Goal: Contribute content

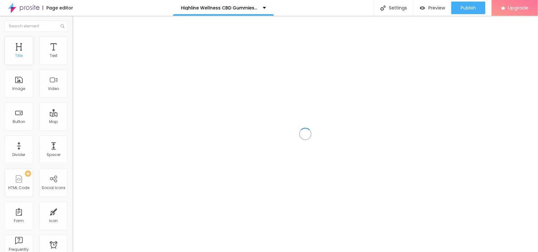
click at [20, 56] on div "Title" at bounding box center [19, 56] width 8 height 4
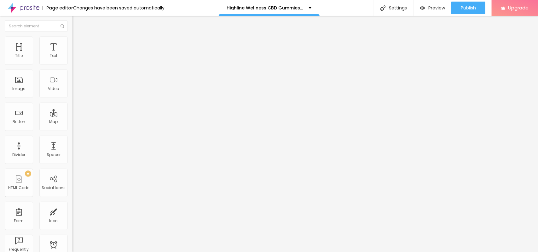
click at [72, 59] on input "Click me" at bounding box center [110, 56] width 76 height 6
paste input "❤️🔥🔥𝗢𝐫𝐝𝐞𝐫 𝐍𝐨𝐰🔥🔥"
click at [72, 59] on input "❤️🔥🔥𝗢𝐫𝐝𝐞𝐫 𝐍𝐨𝐰🔥🔥" at bounding box center [110, 56] width 76 height 6
click at [72, 59] on input "❤️🔥🔥𝗢𝐫𝐝𝐞𝐫 𝐍𝐨𝐰🔥" at bounding box center [110, 56] width 76 height 6
drag, startPoint x: 13, startPoint y: 71, endPoint x: 9, endPoint y: 71, distance: 4.7
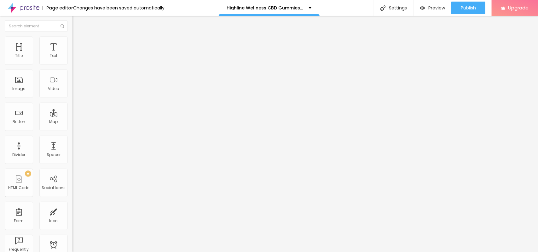
click at [72, 59] on input "❤️🔥𝗢𝐫𝐝𝐞𝐫 𝐍𝐨𝐰🔥" at bounding box center [110, 56] width 76 height 6
paste input "❤️"
type input "❤️🔥𝗢𝐫𝐝𝐞𝐫 𝐍𝐨𝐰🔥❤️"
click at [72, 130] on input "https://" at bounding box center [110, 127] width 76 height 6
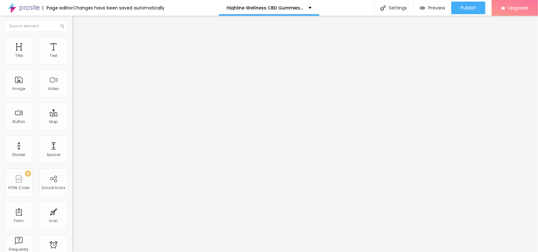
paste input "[URL][DOMAIN_NAME]"
type input "https://[URL][DOMAIN_NAME]"
click at [72, 141] on div "Open in new tab" at bounding box center [108, 139] width 72 height 3
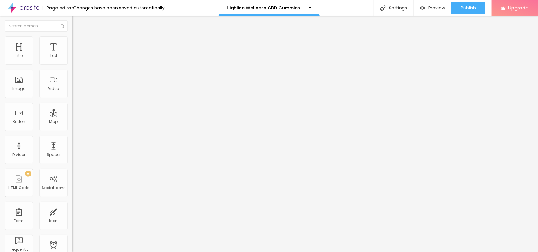
click at [72, 54] on span "Add image" at bounding box center [85, 51] width 26 height 5
click at [72, 129] on input "https://" at bounding box center [110, 126] width 76 height 6
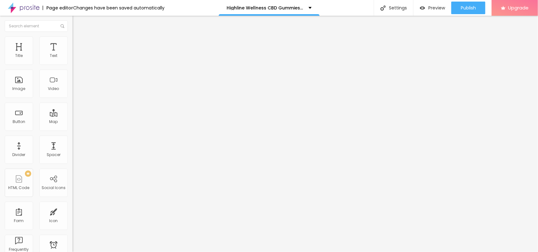
paste input "[URL][DOMAIN_NAME]"
click at [72, 129] on input "https://[URL][DOMAIN_NAME]" at bounding box center [110, 126] width 76 height 6
paste input "[DOMAIN_NAME][URL]"
drag, startPoint x: 29, startPoint y: 171, endPoint x: 0, endPoint y: 167, distance: 28.9
click at [72, 144] on div "Change image Image description (Alt) Align Aspect Ratio Original Cinema 16:9 De…" at bounding box center [108, 96] width 72 height 95
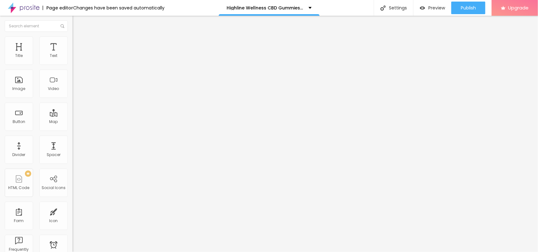
type input "[URL][DOMAIN_NAME]"
click at [72, 196] on div "Edit Image Content Style Advanced Change image Image description (Alt) Align As…" at bounding box center [108, 134] width 72 height 237
click at [477, 6] on button "Publish" at bounding box center [468, 8] width 34 height 13
